Goal: Task Accomplishment & Management: Manage account settings

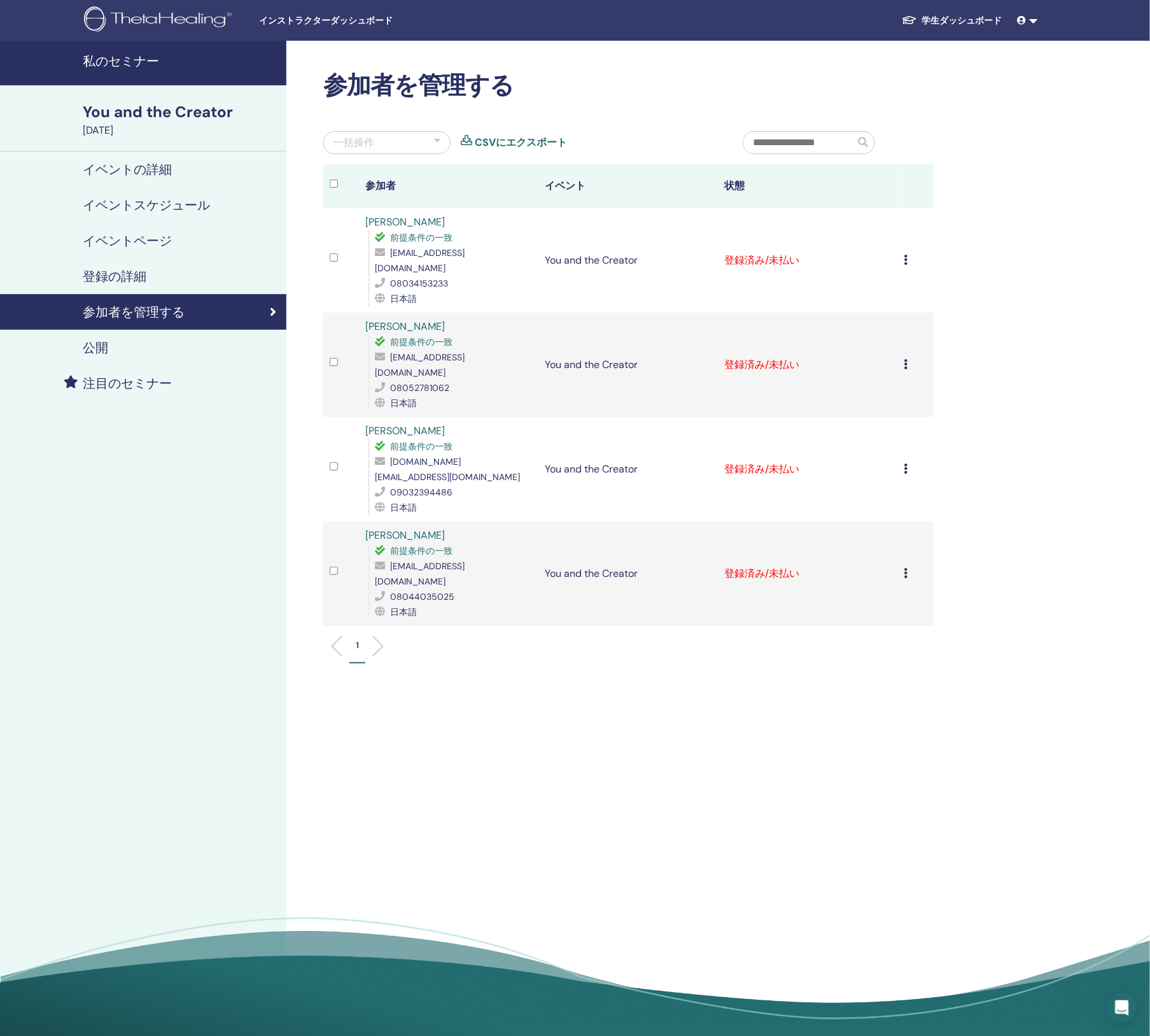
click at [902, 249] on td "登録をキャンセルする 自動認証しない 有料としてマーク 未払いとしてマーク 不在としてマーク 完了して認定する 証明書のダウンロード" at bounding box center [915, 260] width 36 height 105
click at [906, 255] on icon at bounding box center [905, 260] width 4 height 11
click at [892, 359] on p "完了して認定する" at bounding box center [899, 359] width 102 height 15
click at [907, 359] on icon at bounding box center [905, 364] width 4 height 11
click at [373, 145] on div "一括操作" at bounding box center [354, 142] width 41 height 15
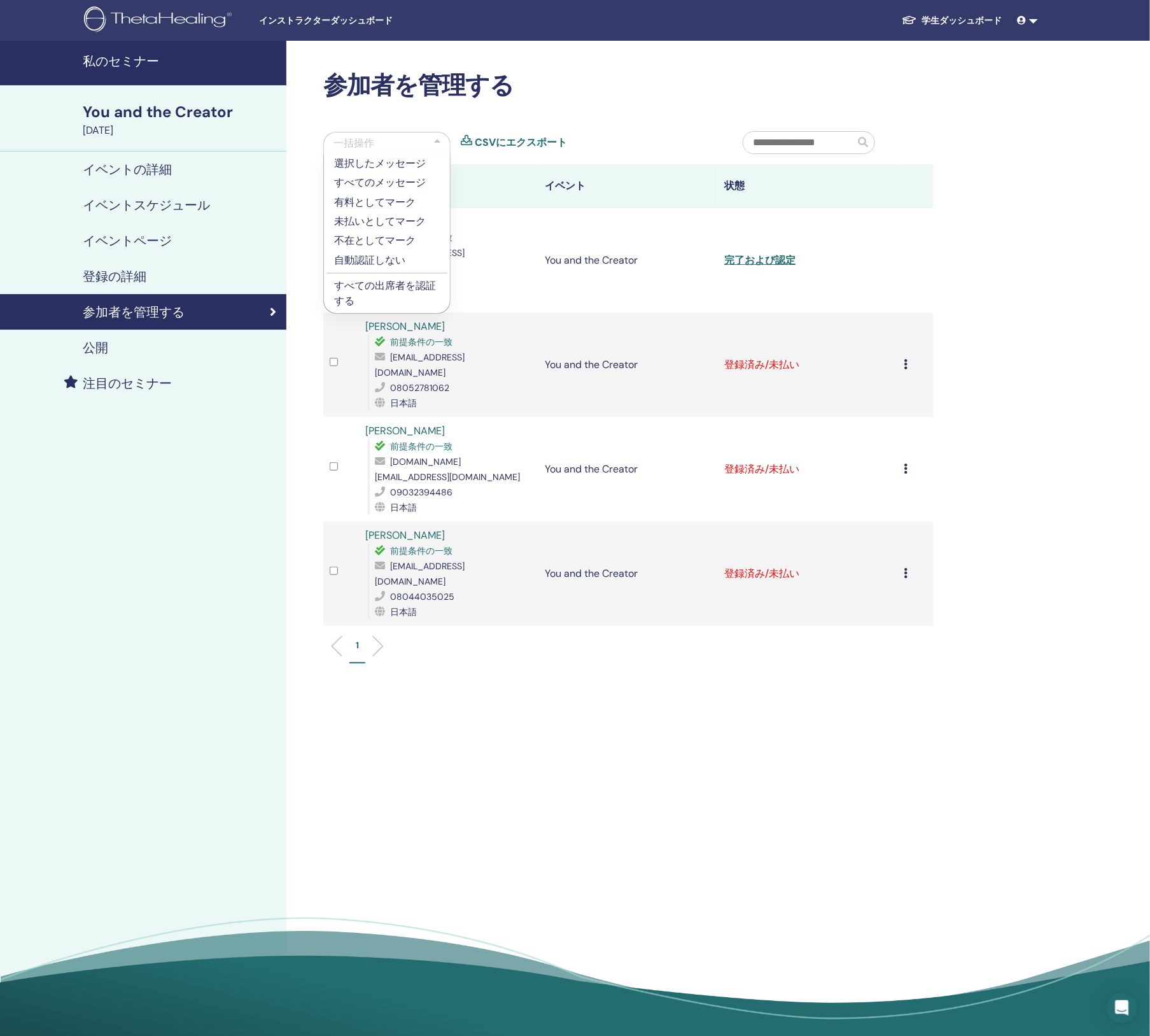
click at [430, 288] on p "すべての出席者を認証する" at bounding box center [387, 293] width 106 height 31
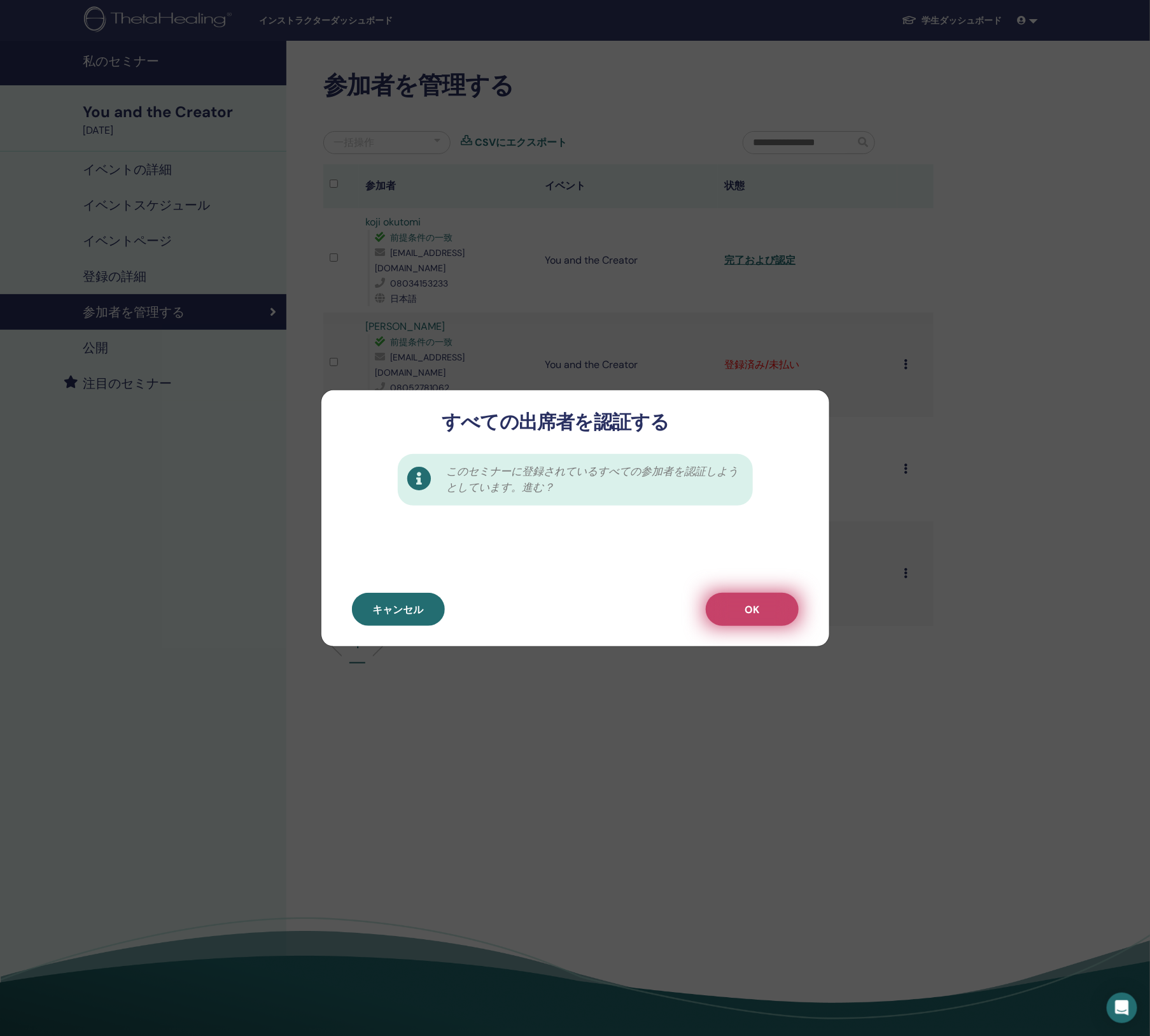
click at [750, 621] on button "OK" at bounding box center [752, 609] width 93 height 33
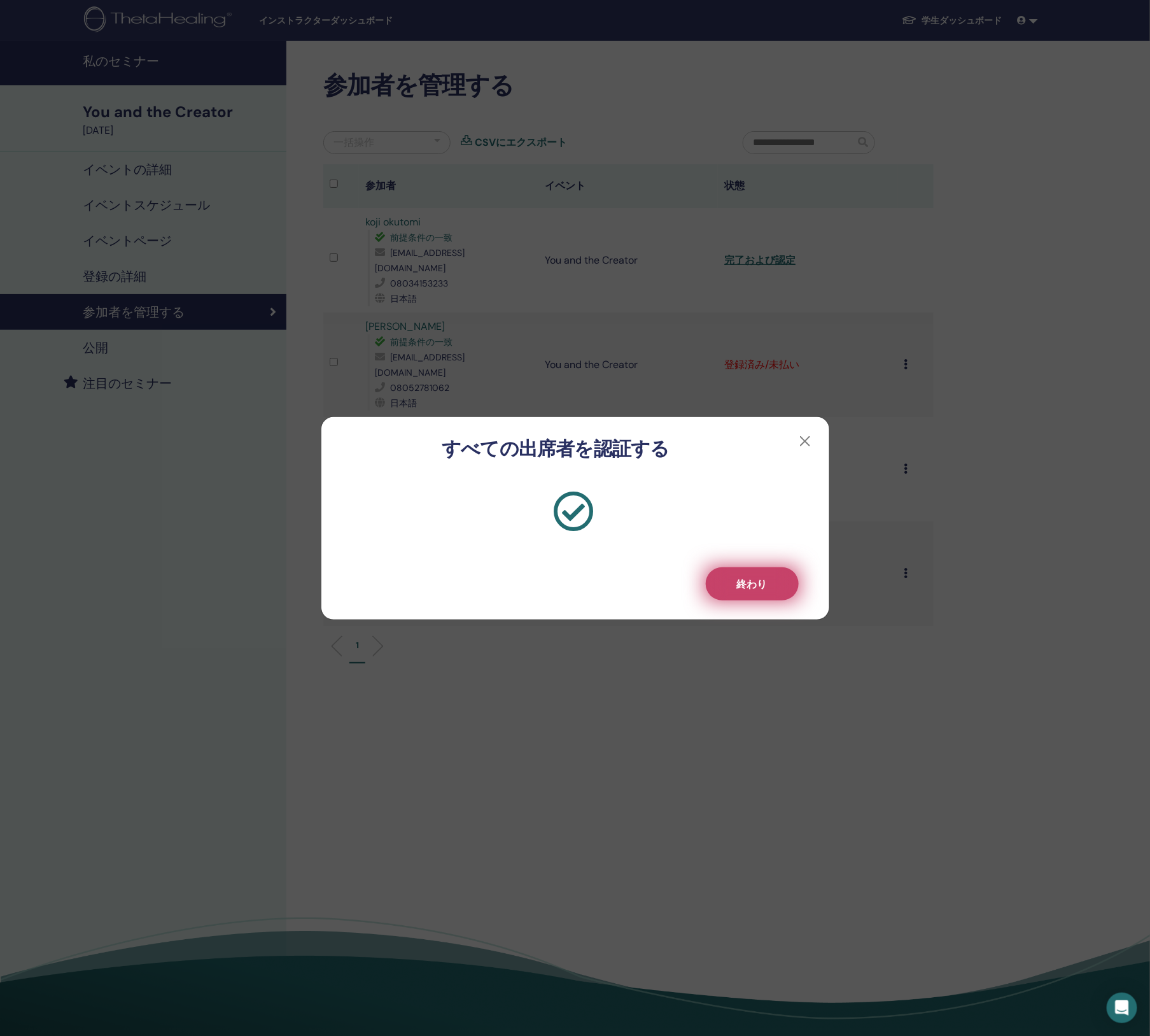
click at [730, 583] on button "終わり" at bounding box center [752, 583] width 93 height 33
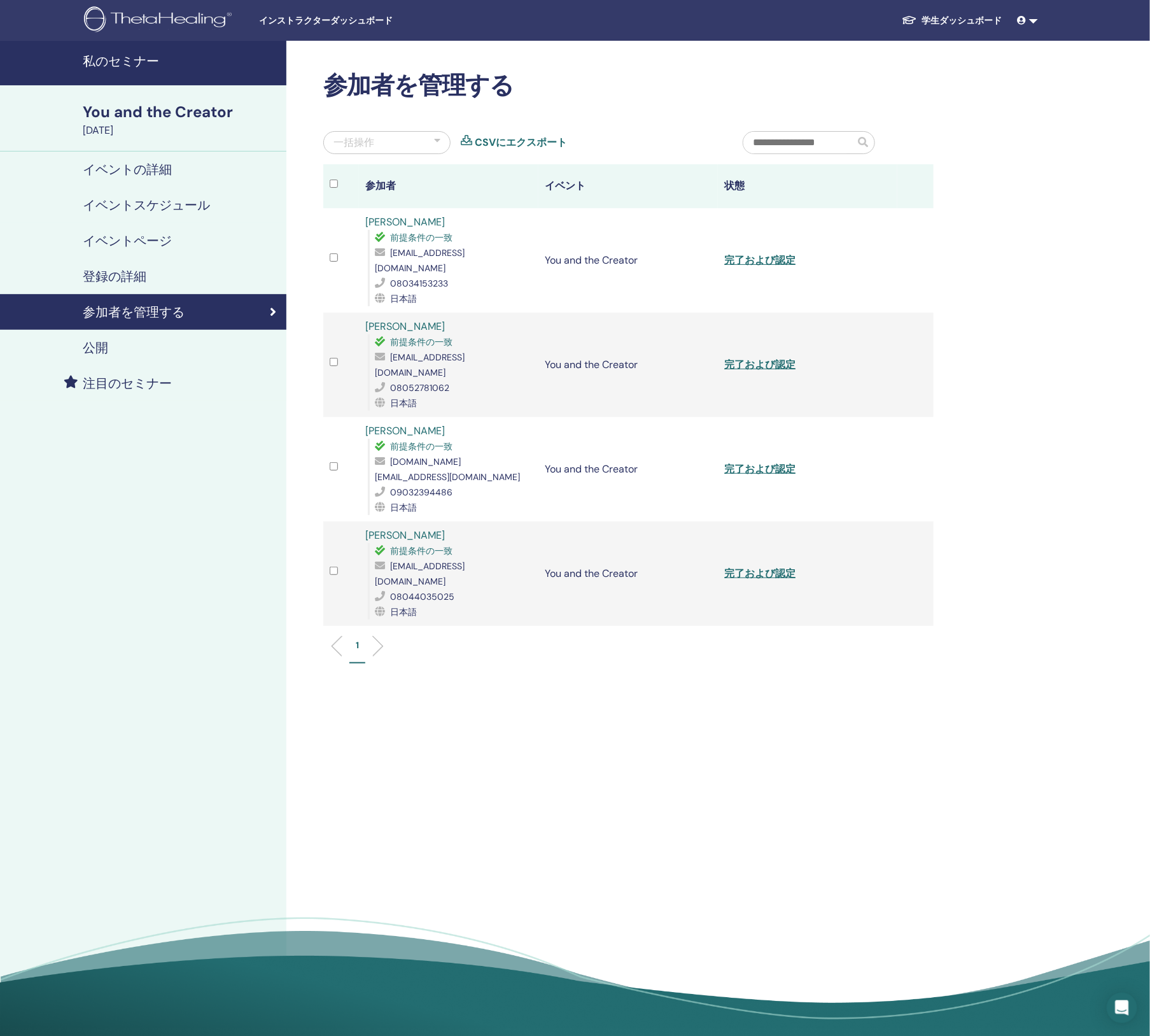
click at [119, 61] on h4 "私のセミナー" at bounding box center [180, 61] width 196 height 15
